Goal: Task Accomplishment & Management: Manage account settings

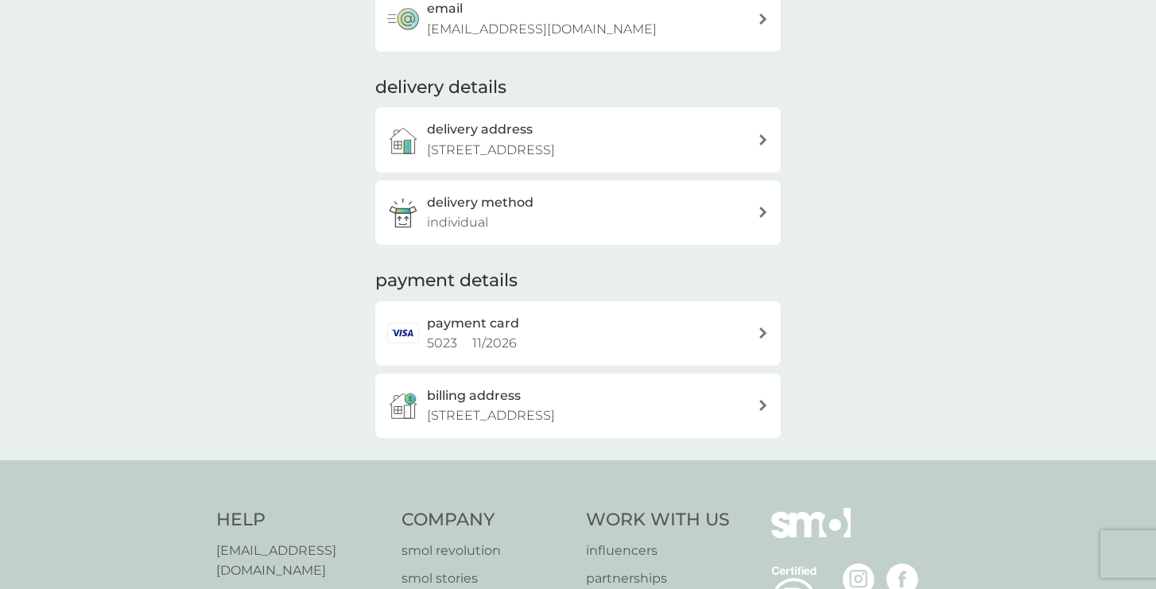
scroll to position [344, 0]
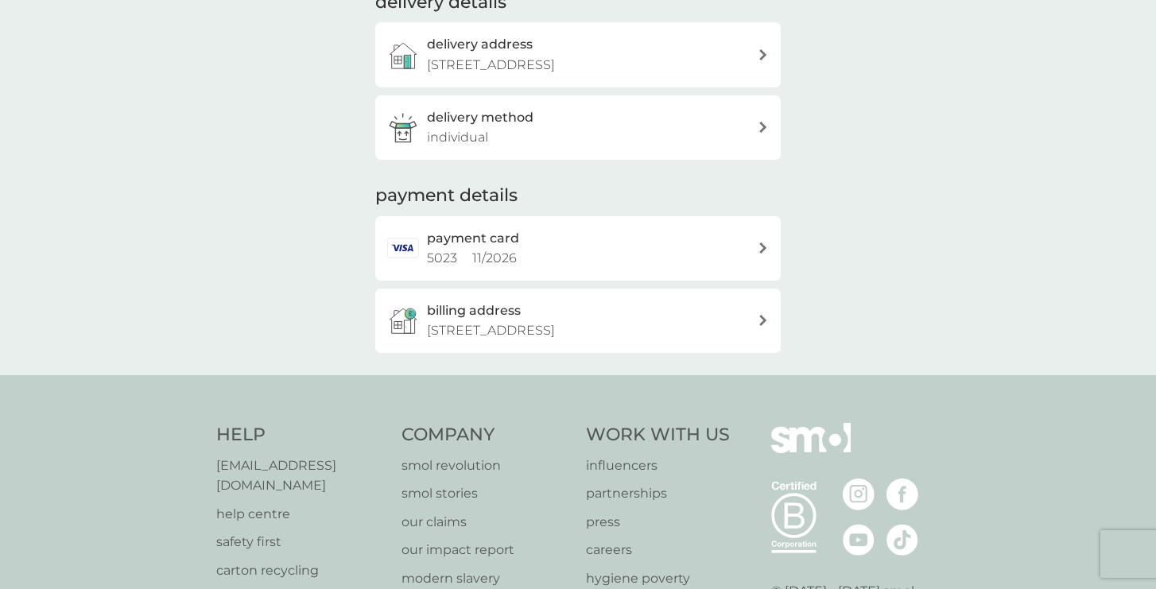
click at [570, 269] on div "payment card 5023 11 / 2026" at bounding box center [592, 248] width 331 height 41
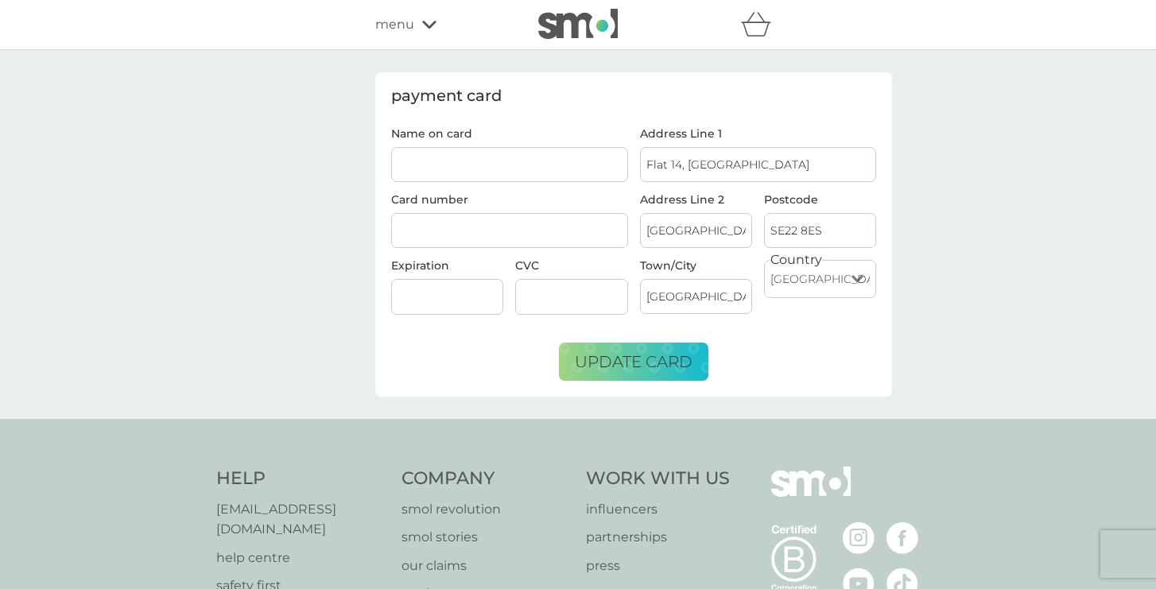
click at [509, 172] on input "Name on card" at bounding box center [509, 164] width 237 height 35
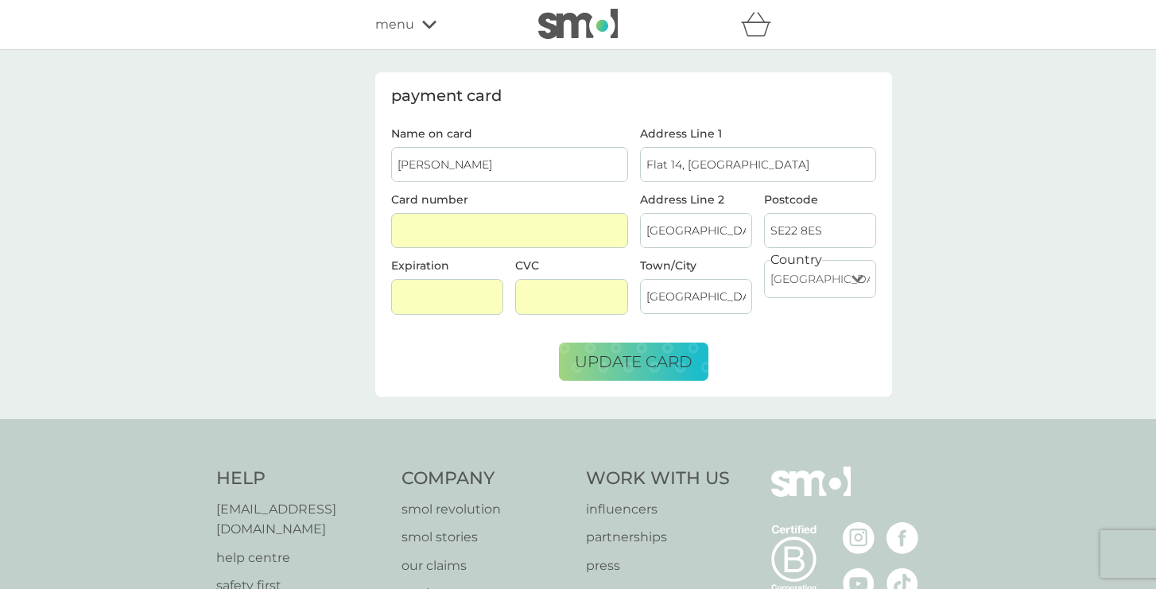
click at [683, 382] on div "payment card Name on card V J Kirby Card number Expiration CVC Address Line 1 F…" at bounding box center [633, 234] width 517 height 324
click at [683, 365] on span "update card" at bounding box center [634, 361] width 118 height 19
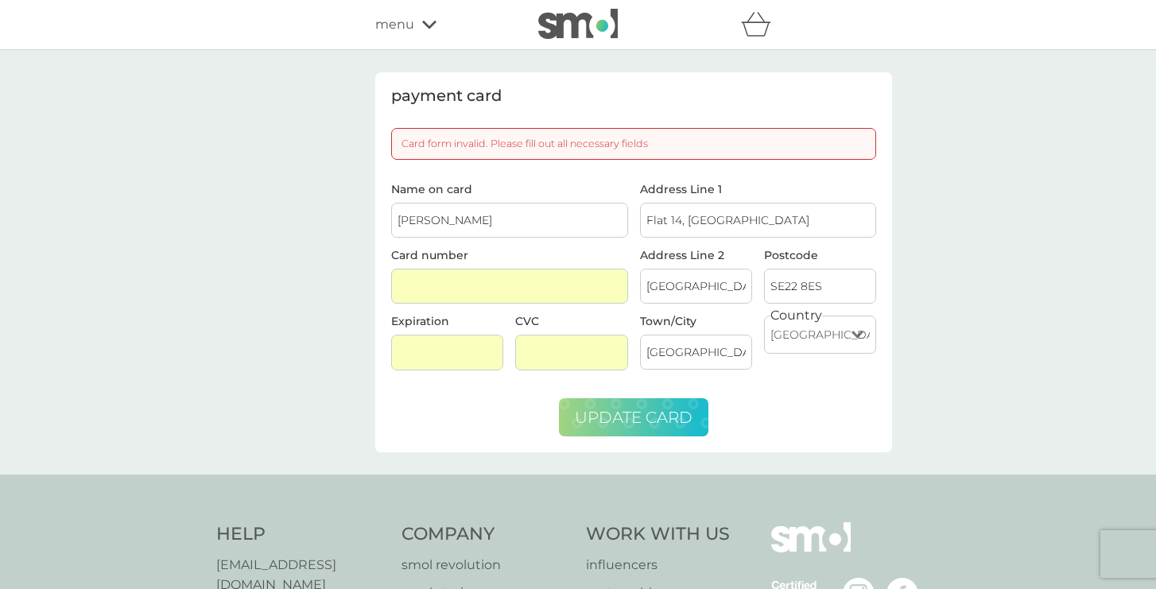
click at [613, 417] on span "update card" at bounding box center [634, 417] width 118 height 19
click at [537, 224] on input "[PERSON_NAME]" at bounding box center [509, 220] width 237 height 35
click at [656, 420] on span "update card" at bounding box center [634, 417] width 118 height 19
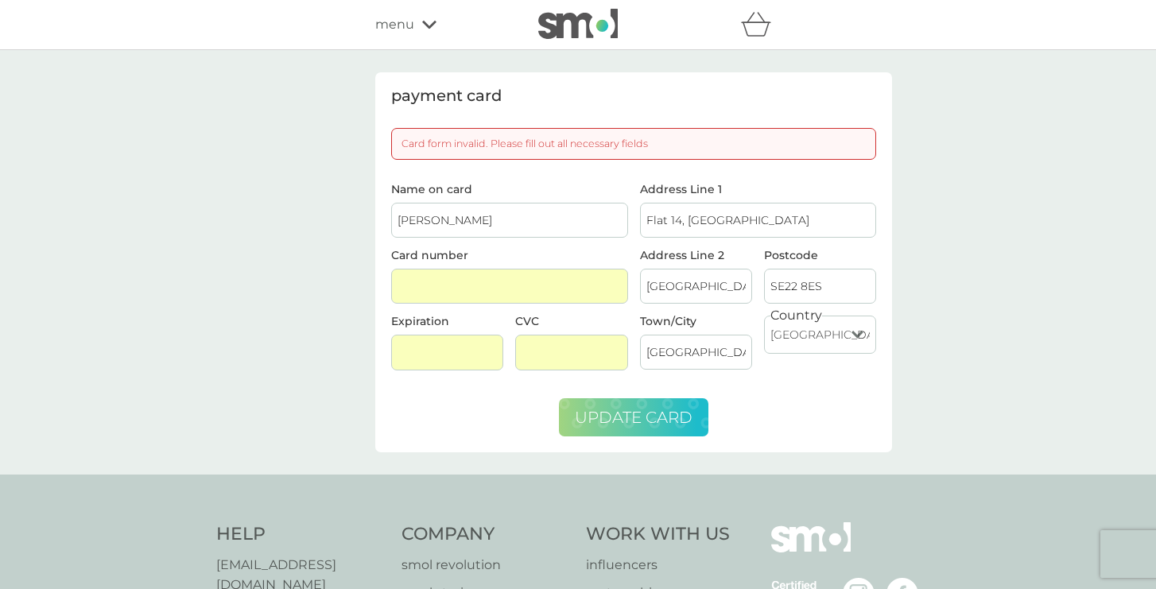
click at [656, 420] on span "update card" at bounding box center [634, 417] width 118 height 19
click at [629, 138] on div "Card form invalid. Please fill out all necessary fields" at bounding box center [633, 144] width 485 height 32
click at [487, 238] on div "Name on card V J Kirby Card number Expiration CVC" at bounding box center [509, 283] width 249 height 199
click at [480, 216] on input "[PERSON_NAME]" at bounding box center [509, 220] width 237 height 35
type input "[PERSON_NAME]"
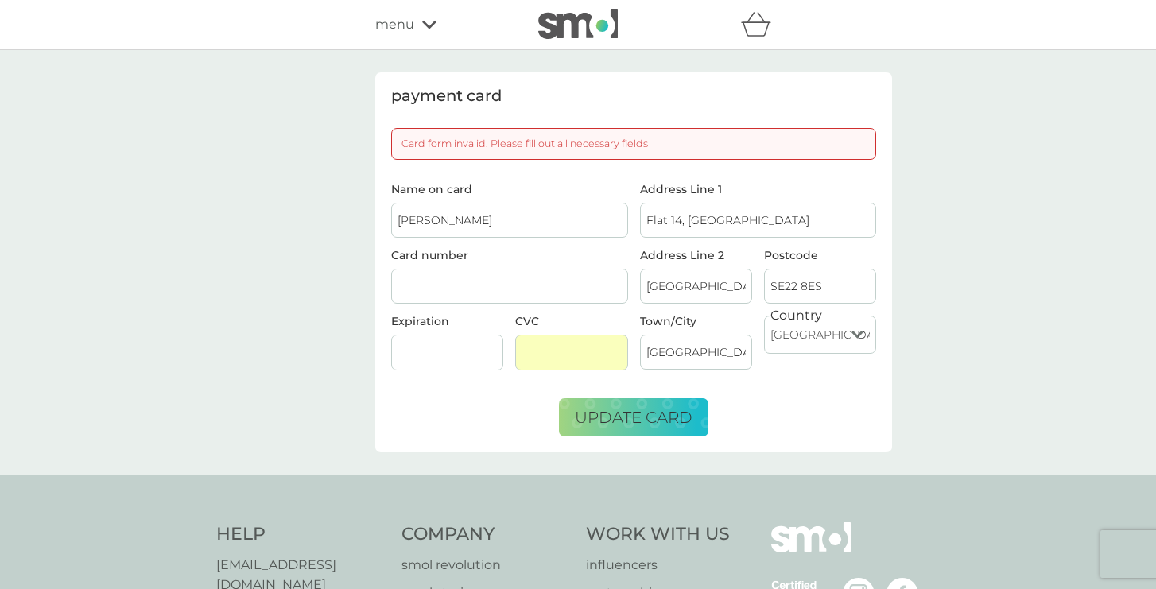
click at [593, 363] on div at bounding box center [571, 353] width 112 height 36
click at [620, 418] on span "update card" at bounding box center [634, 417] width 118 height 19
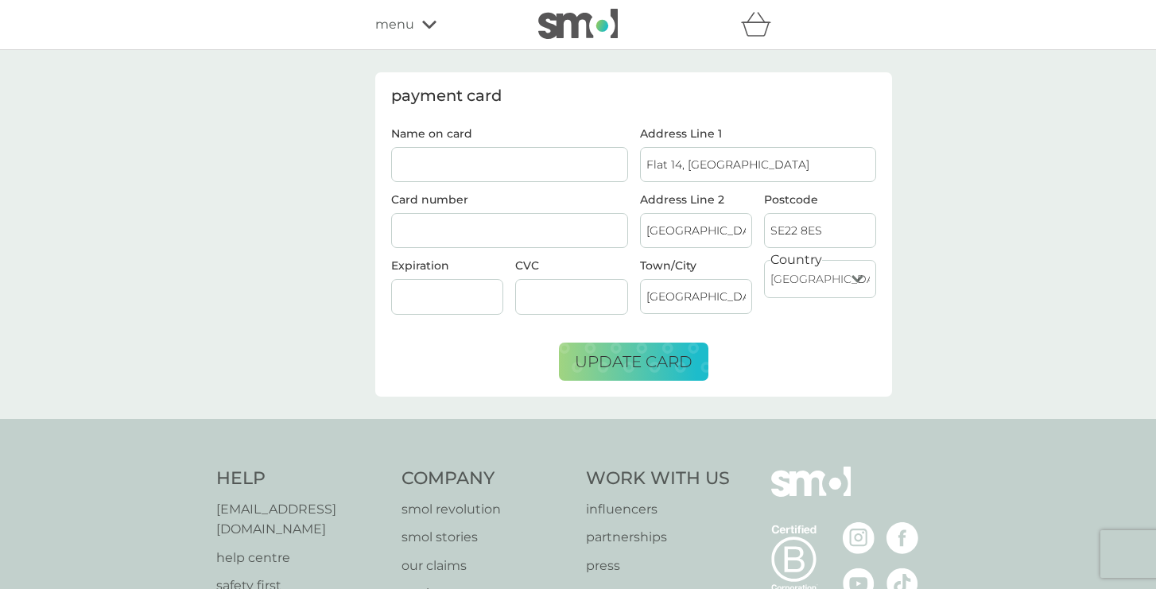
click at [428, 161] on input "Name on card" at bounding box center [509, 164] width 237 height 35
type input "[PERSON_NAME]"
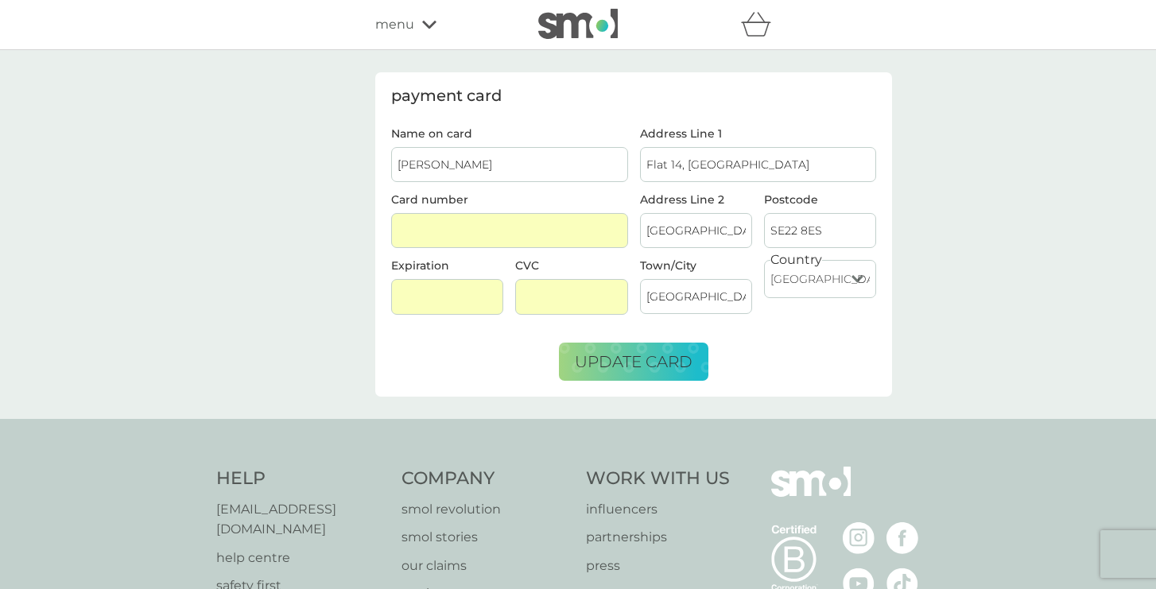
click at [505, 361] on form "Name on card [PERSON_NAME] Card number Expiration CVC Address Line [GEOGRAPHIC_…" at bounding box center [633, 254] width 485 height 253
click at [633, 364] on span "update card" at bounding box center [634, 361] width 118 height 19
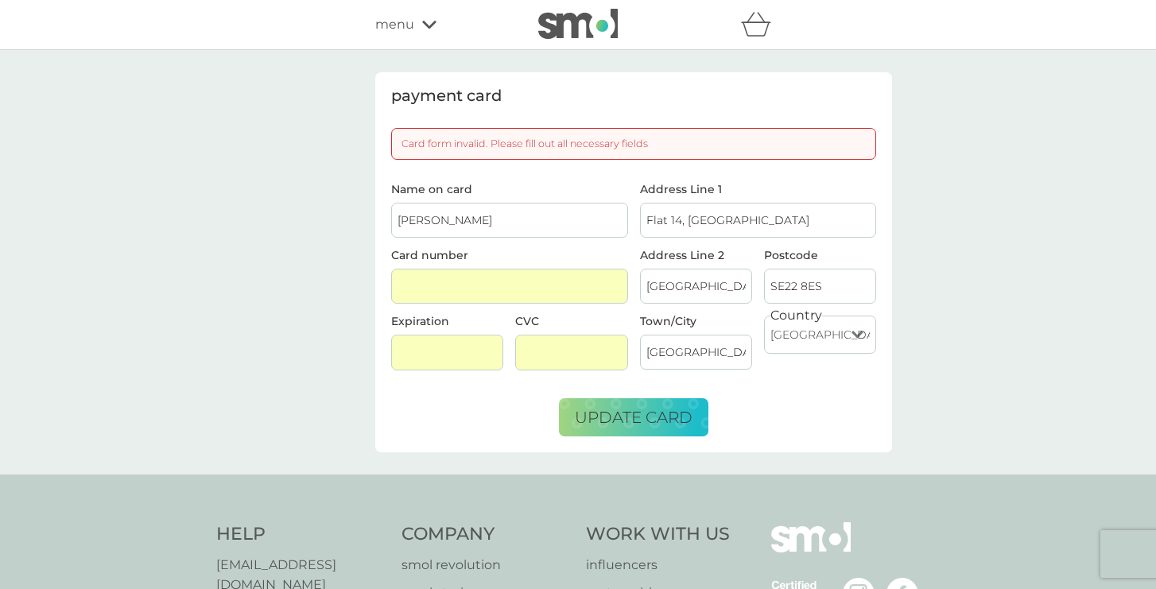
click at [490, 198] on span "Name on card [PERSON_NAME]" at bounding box center [509, 211] width 237 height 54
click at [492, 226] on input "[PERSON_NAME]" at bounding box center [509, 220] width 237 height 35
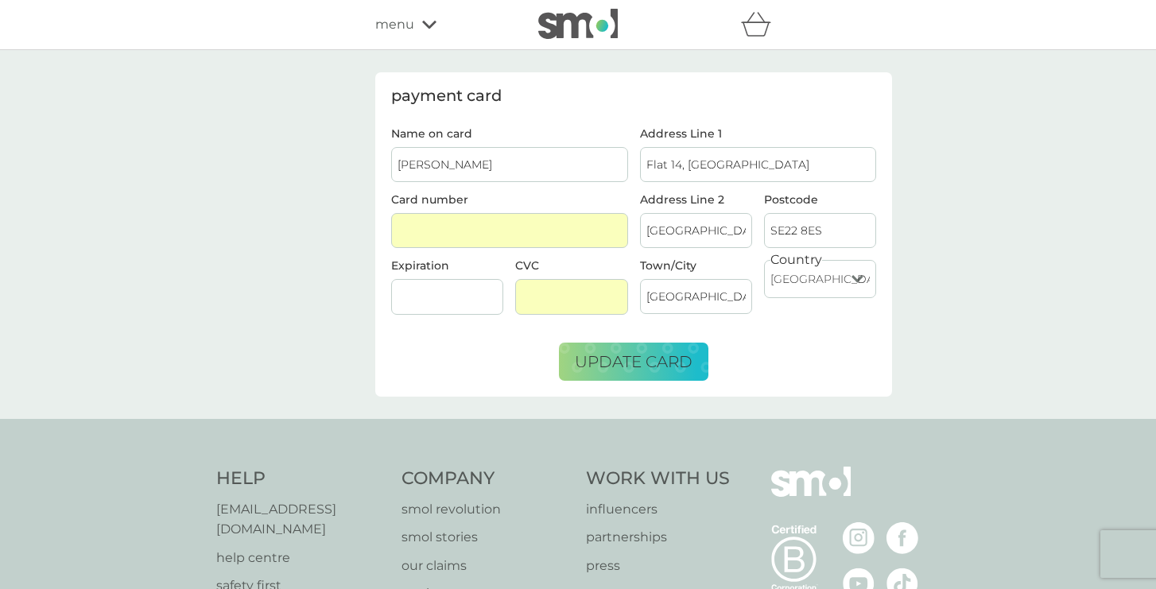
click at [753, 169] on input "Flat 14, [GEOGRAPHIC_DATA]" at bounding box center [758, 164] width 237 height 35
click at [804, 160] on input "Flat 14, [GEOGRAPHIC_DATA]" at bounding box center [758, 164] width 237 height 35
type input "Flat 14, [GEOGRAPHIC_DATA]"
click at [718, 234] on input "[GEOGRAPHIC_DATA], [GEOGRAPHIC_DATA]" at bounding box center [696, 230] width 112 height 35
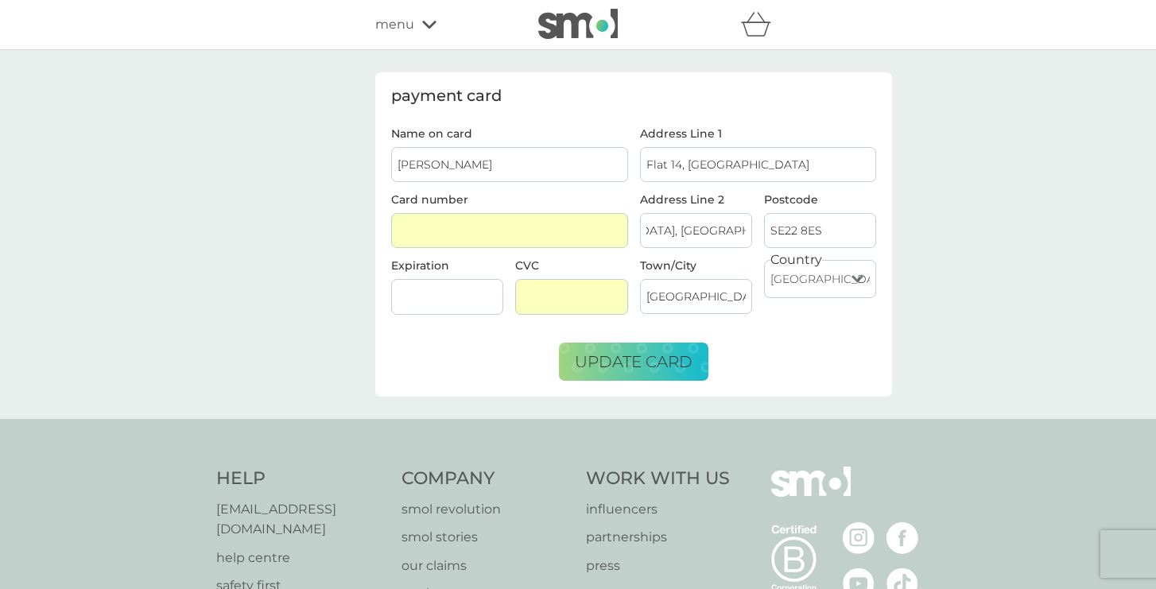
drag, startPoint x: 644, startPoint y: 229, endPoint x: 800, endPoint y: 227, distance: 156.6
click at [800, 227] on div "Address Line [STREET_ADDRESS]" at bounding box center [757, 227] width 249 height 66
click at [698, 230] on input "[GEOGRAPHIC_DATA], [GEOGRAPHIC_DATA]" at bounding box center [696, 230] width 112 height 35
drag, startPoint x: 668, startPoint y: 230, endPoint x: 616, endPoint y: 230, distance: 51.7
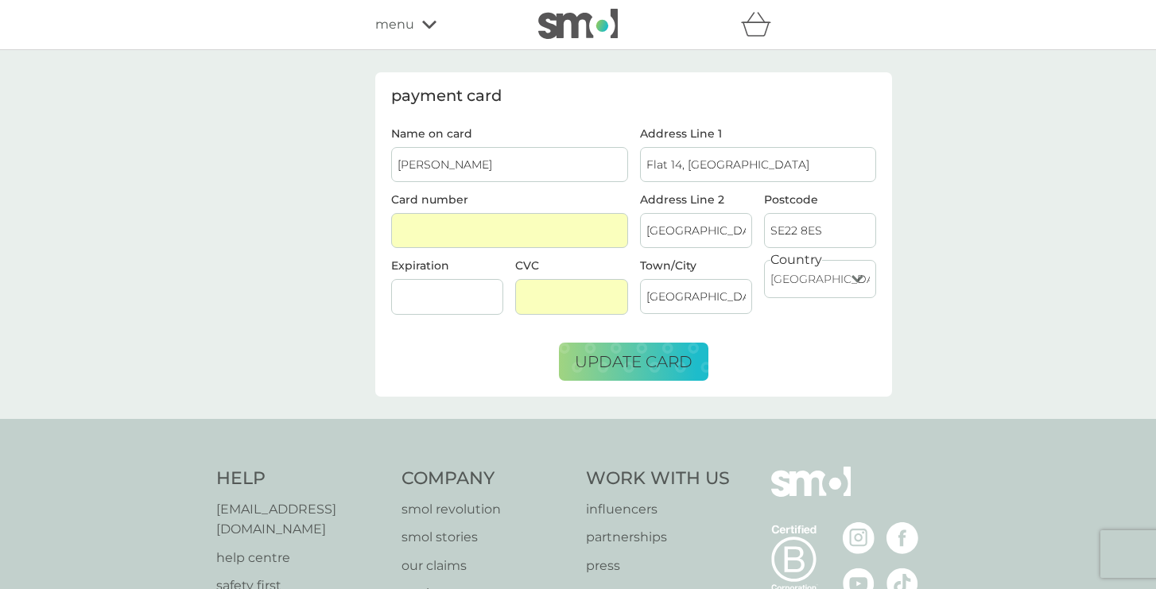
click at [136, 6] on div "refer a friend & you BOTH save smol impact smol shop your smol plans your upcom…" at bounding box center [578, 398] width 1156 height 796
type input "[GEOGRAPHIC_DATA]"
click at [817, 229] on input "SE22 8ES" at bounding box center [820, 230] width 112 height 35
click at [740, 297] on input "[GEOGRAPHIC_DATA]" at bounding box center [696, 296] width 112 height 35
click at [659, 370] on span "update card" at bounding box center [634, 361] width 118 height 19
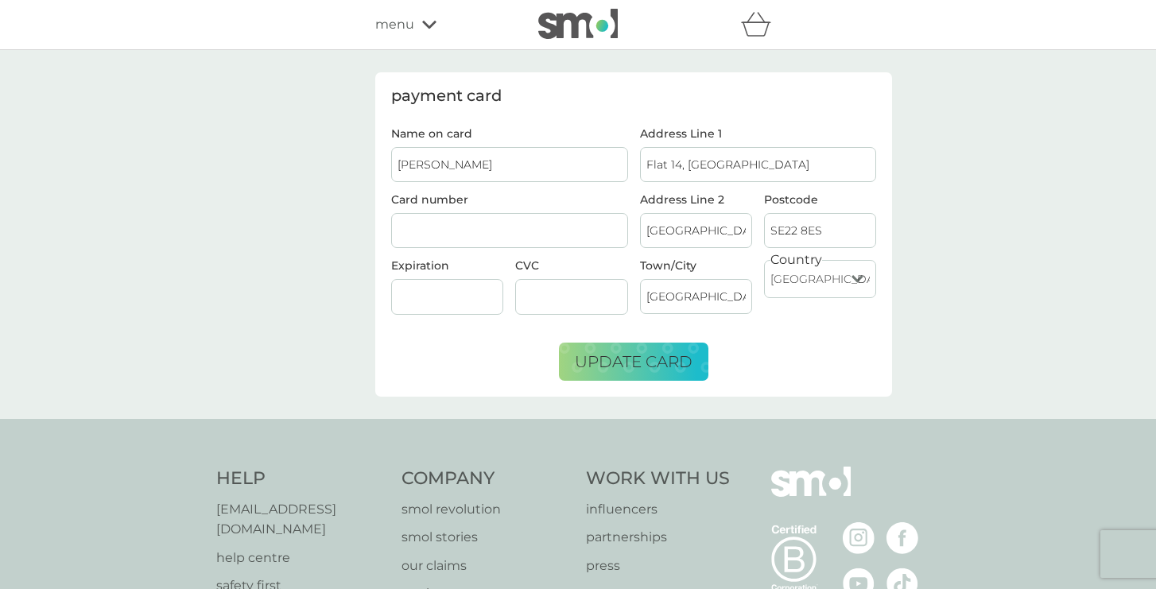
click at [467, 402] on div "payment card Name on card [PERSON_NAME] Card number Expiration CVC Address Line…" at bounding box center [578, 234] width 1156 height 369
click at [644, 363] on span "update card" at bounding box center [634, 361] width 118 height 19
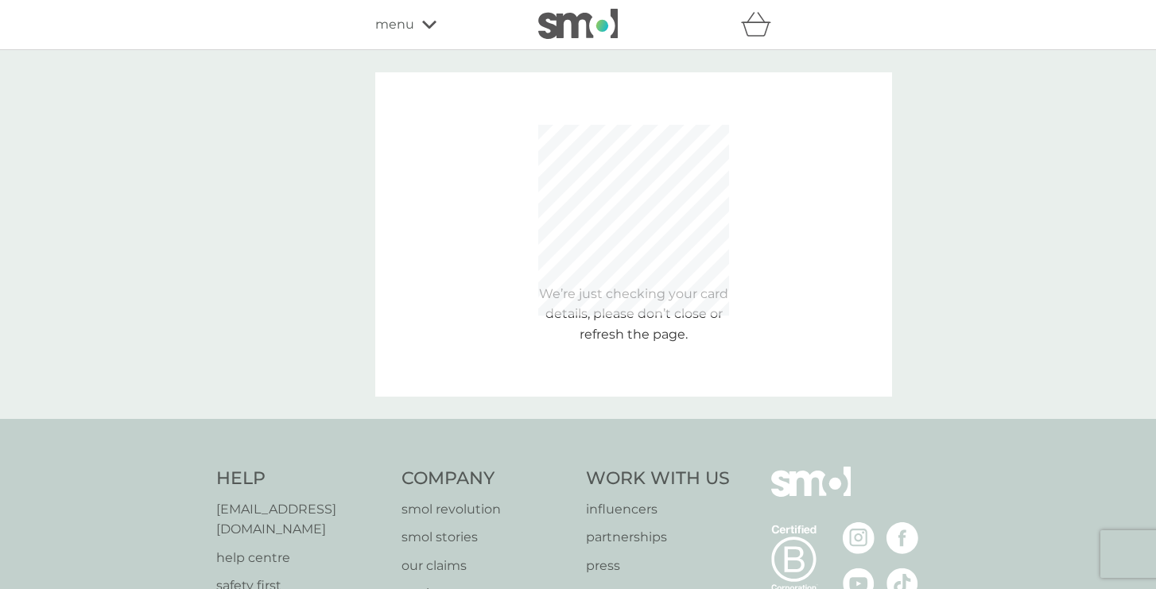
type input "Flat 14, [GEOGRAPHIC_DATA]"
